Goal: Check status: Check status

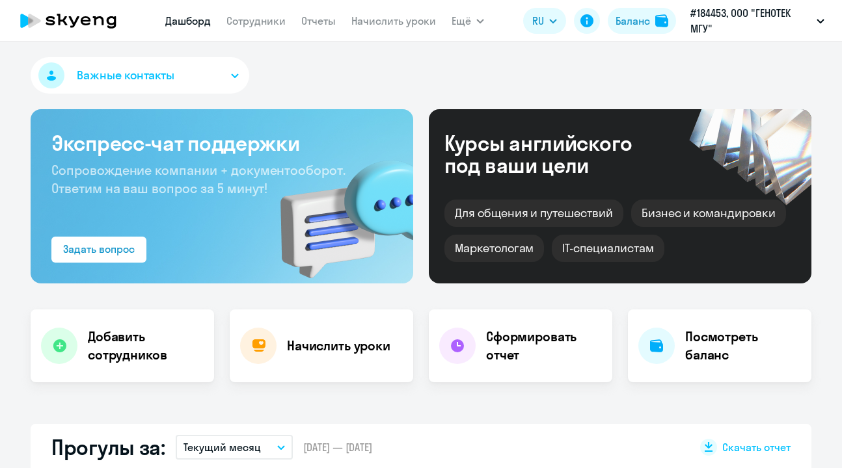
select select "30"
click at [399, 79] on div "Важные контакты" at bounding box center [421, 78] width 781 height 42
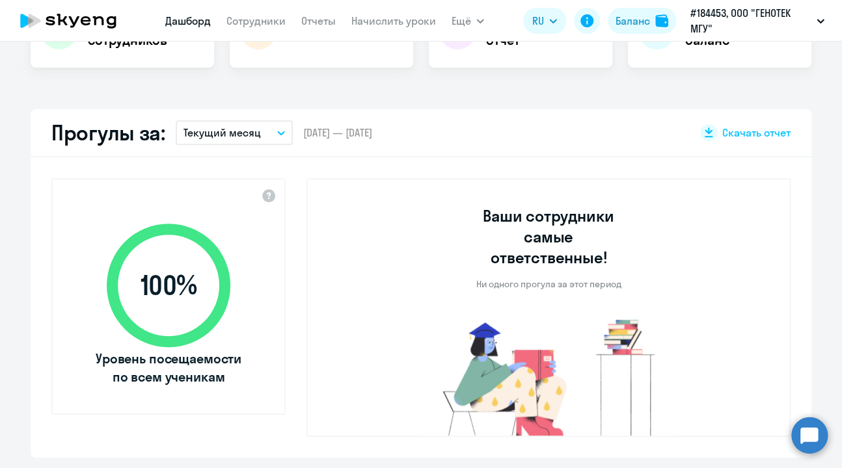
scroll to position [325, 0]
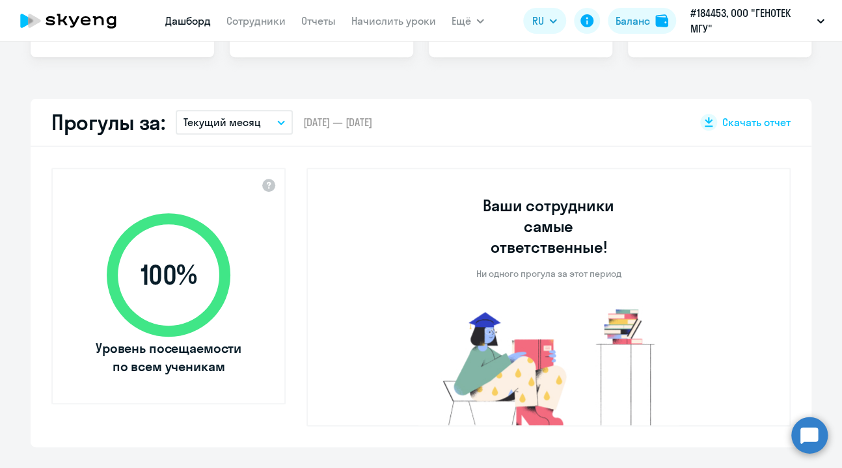
click at [281, 121] on button "Текущий месяц" at bounding box center [234, 122] width 117 height 25
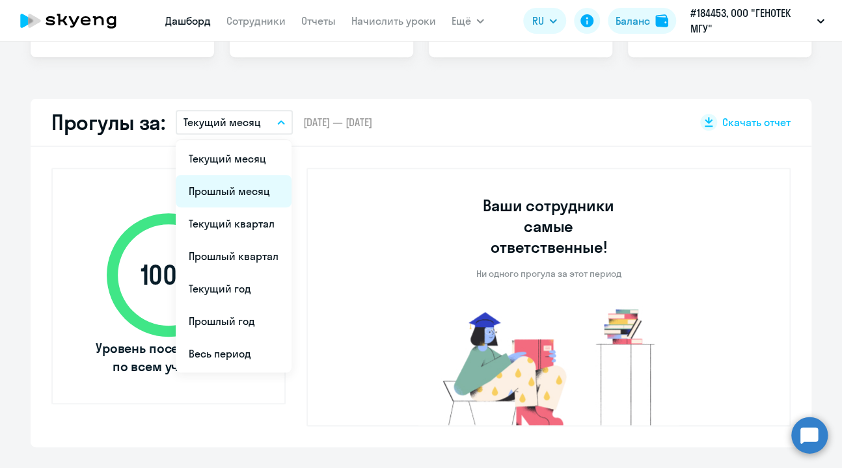
click at [233, 195] on li "Прошлый месяц" at bounding box center [234, 191] width 116 height 33
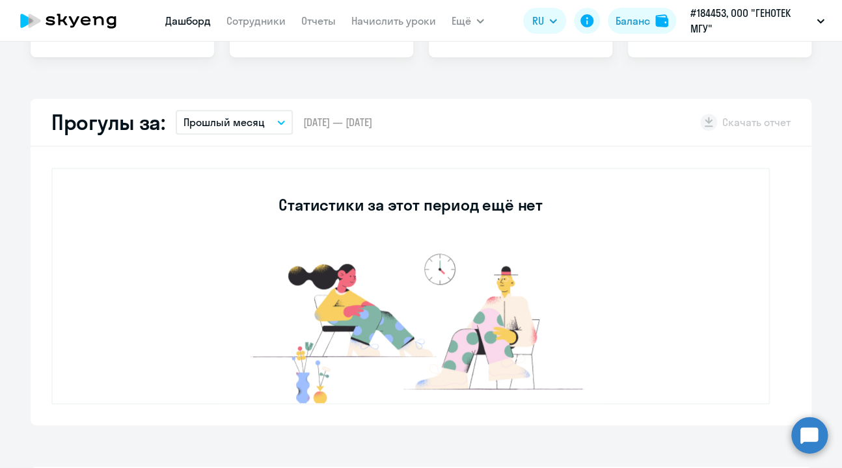
click at [281, 122] on button "Прошлый месяц" at bounding box center [234, 122] width 117 height 25
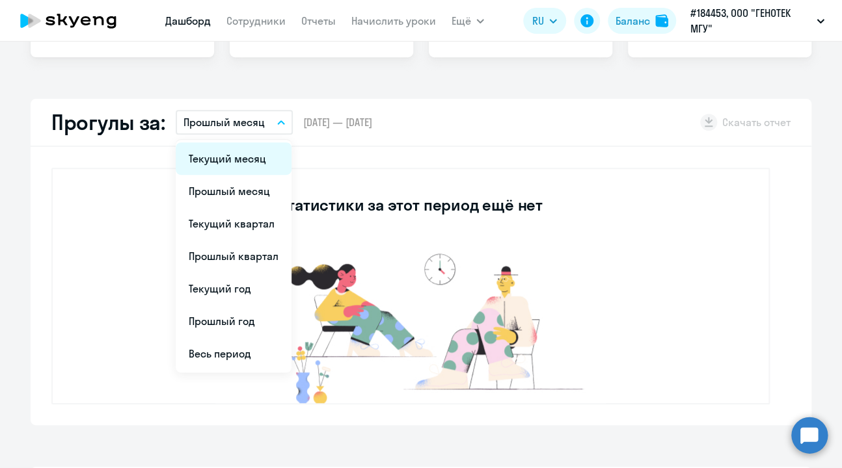
click at [245, 158] on li "Текущий месяц" at bounding box center [234, 158] width 116 height 33
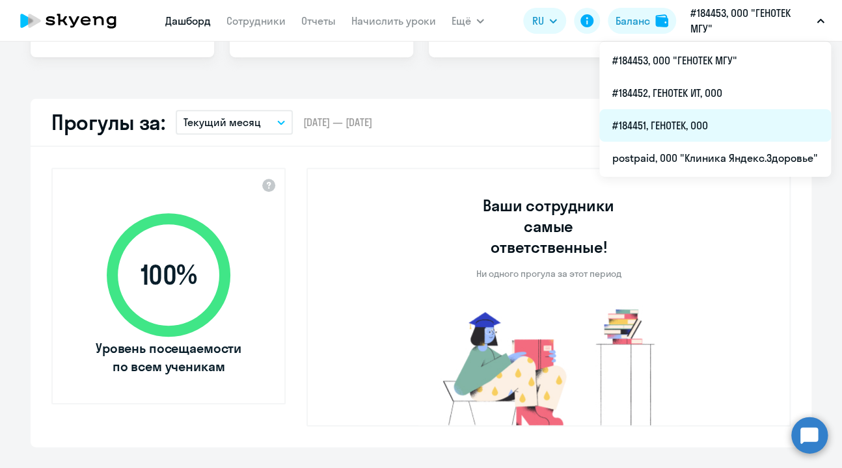
click at [692, 125] on li "#184451, ГЕНОТЕК, ООО" at bounding box center [715, 125] width 232 height 33
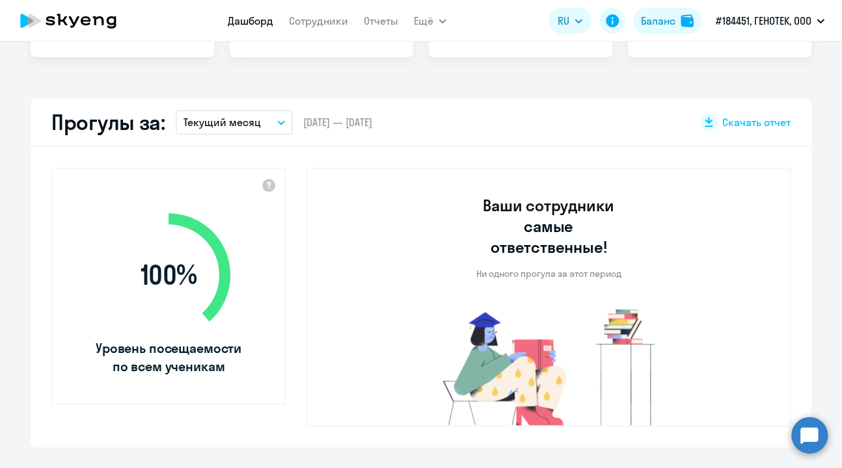
select select "30"
